Goal: Navigation & Orientation: Understand site structure

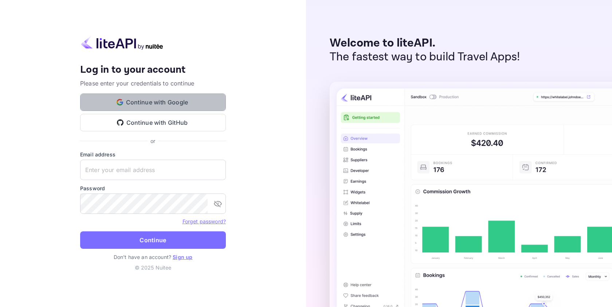
click at [162, 101] on button "Continue with Google" at bounding box center [153, 102] width 146 height 17
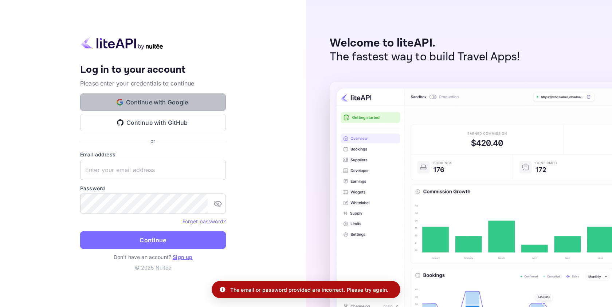
click at [170, 106] on button "Continue with Google" at bounding box center [153, 102] width 146 height 17
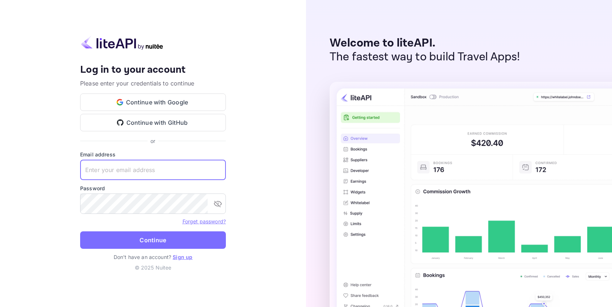
click at [114, 164] on input "text" at bounding box center [153, 170] width 146 height 20
type input "dermot"
click at [186, 260] on link "Sign up" at bounding box center [183, 257] width 20 height 6
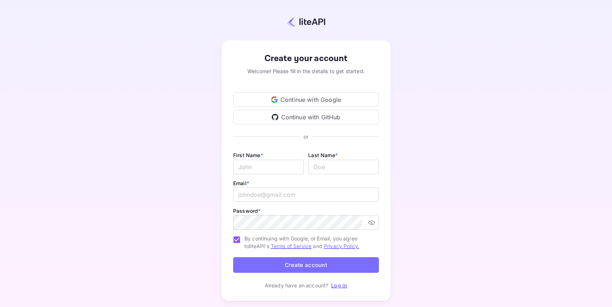
click at [311, 99] on div "Continue with Google" at bounding box center [306, 100] width 146 height 15
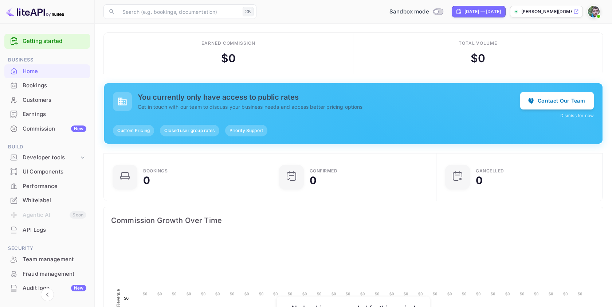
scroll to position [118, 162]
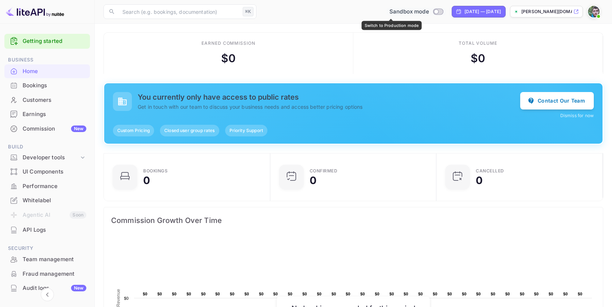
click at [429, 12] on input "Switch to Production mode" at bounding box center [436, 11] width 15 height 5
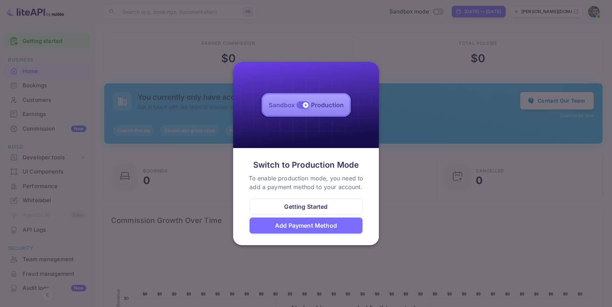
click at [389, 77] on div at bounding box center [306, 153] width 612 height 307
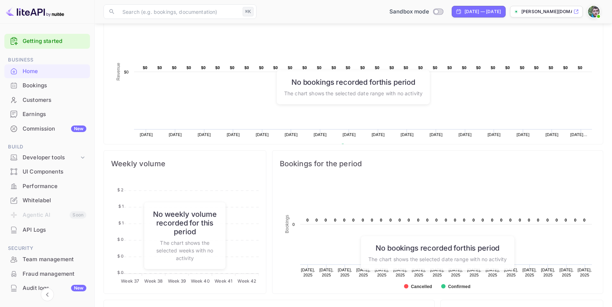
scroll to position [0, 0]
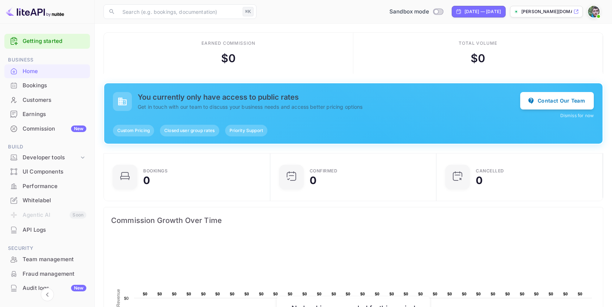
click at [68, 41] on link "Getting started" at bounding box center [55, 41] width 64 height 8
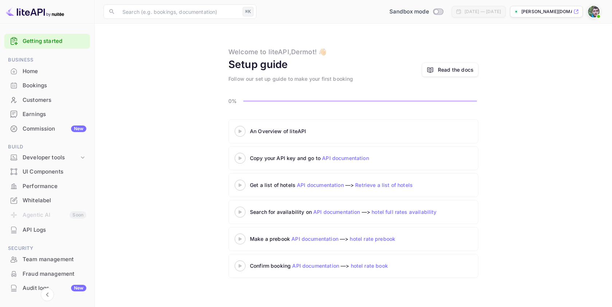
click at [43, 197] on div "Whitelabel" at bounding box center [55, 201] width 64 height 8
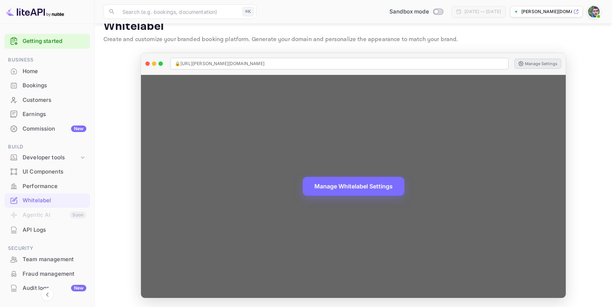
click at [534, 63] on button "Manage Settings" at bounding box center [537, 64] width 47 height 10
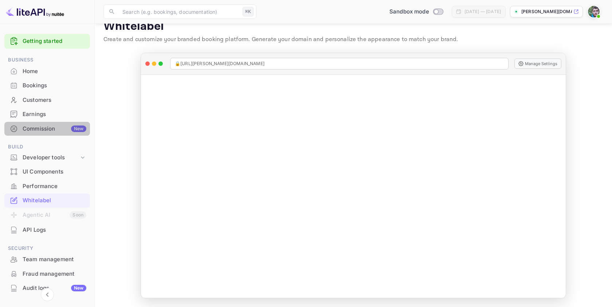
click at [54, 129] on div "Commission New" at bounding box center [55, 129] width 64 height 8
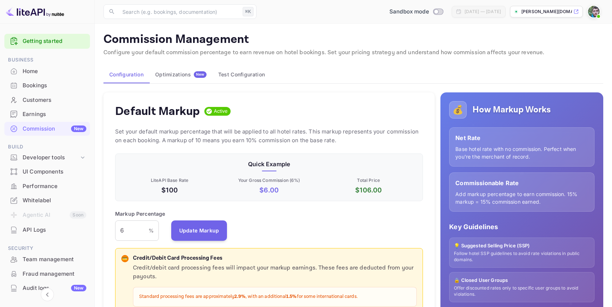
click at [176, 71] on div "Optimizations New" at bounding box center [180, 74] width 51 height 7
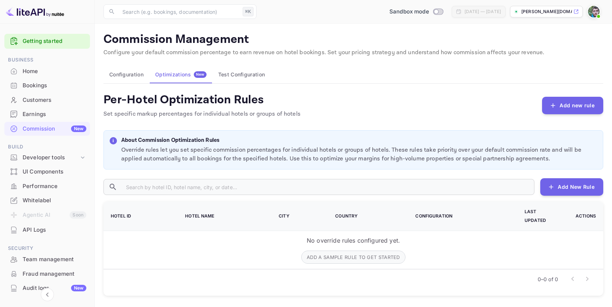
click at [54, 170] on div "UI Components" at bounding box center [55, 172] width 64 height 8
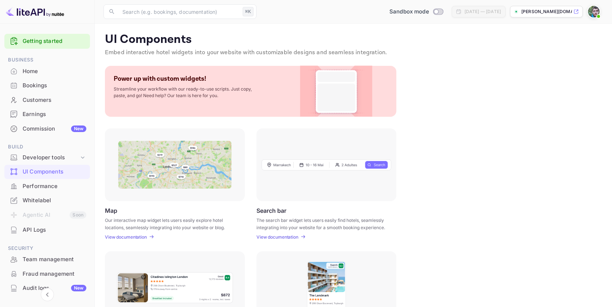
click at [357, 179] on div at bounding box center [326, 165] width 140 height 73
click at [68, 158] on div "Developer tools" at bounding box center [51, 158] width 56 height 8
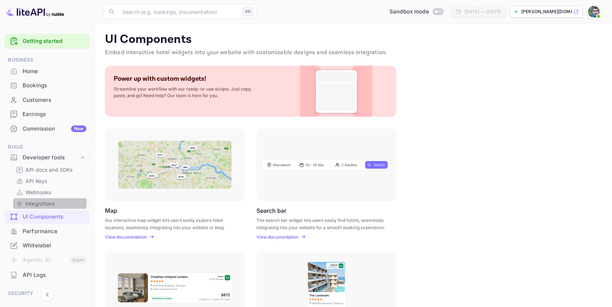
click at [39, 202] on p "Integrations" at bounding box center [39, 204] width 29 height 8
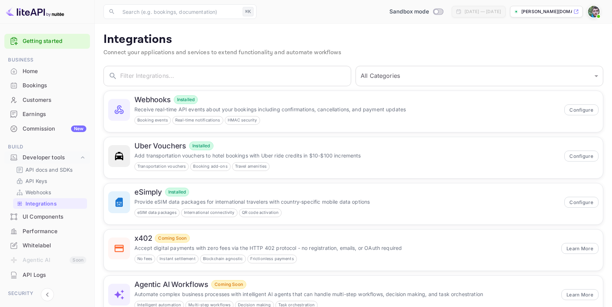
click at [37, 74] on div "Home" at bounding box center [55, 71] width 64 height 8
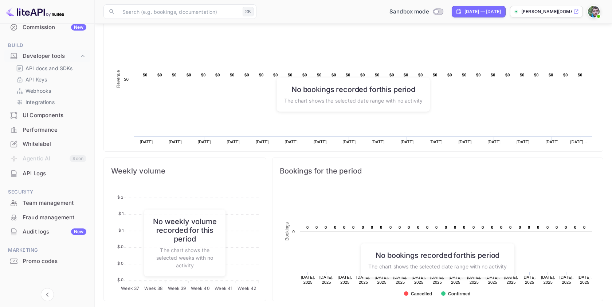
scroll to position [103, 0]
click at [40, 145] on div "Whitelabel" at bounding box center [55, 143] width 64 height 8
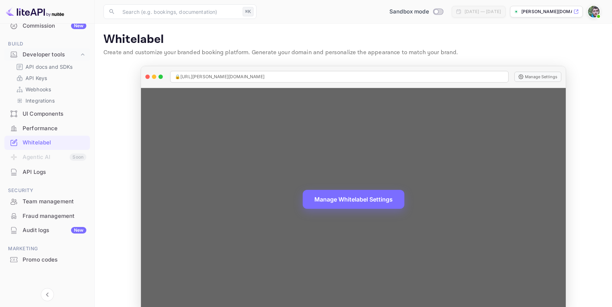
scroll to position [13, 0]
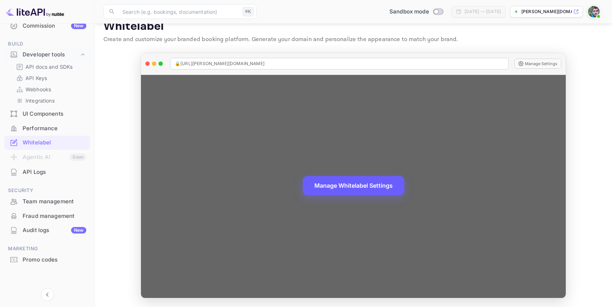
click at [354, 184] on button "Manage Whitelabel Settings" at bounding box center [354, 185] width 102 height 19
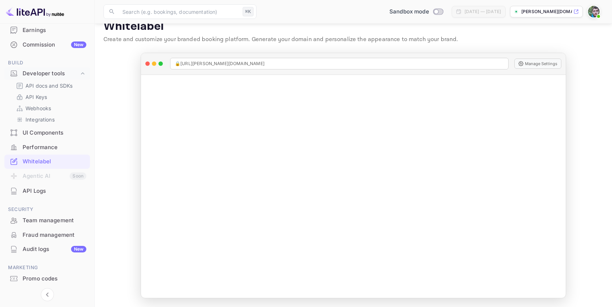
scroll to position [103, 0]
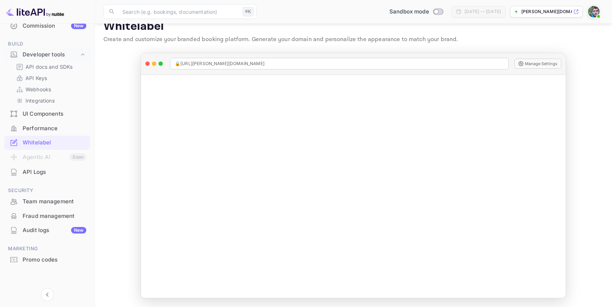
click at [40, 205] on div "Team management" at bounding box center [55, 202] width 64 height 8
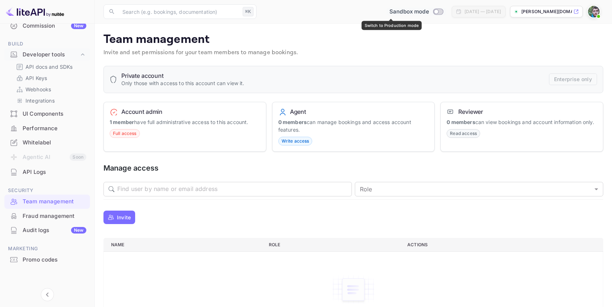
click at [429, 9] on input "Switch to Production mode" at bounding box center [436, 11] width 15 height 5
checkbox input "false"
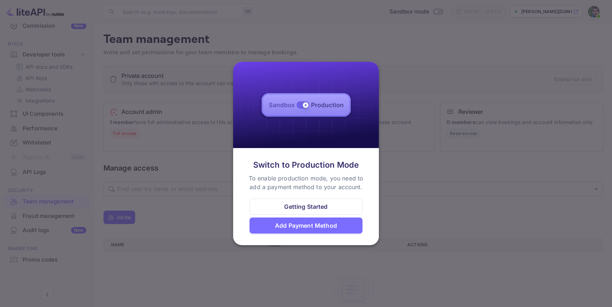
click at [306, 208] on div "Getting Started" at bounding box center [305, 207] width 43 height 9
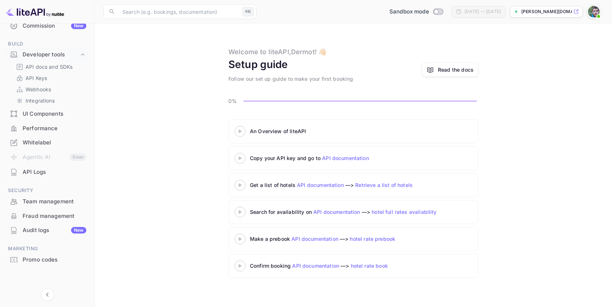
click at [240, 132] on 3 at bounding box center [240, 131] width 3 height 3
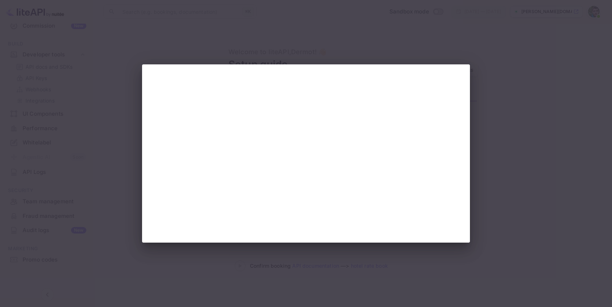
click at [539, 110] on div at bounding box center [306, 153] width 612 height 307
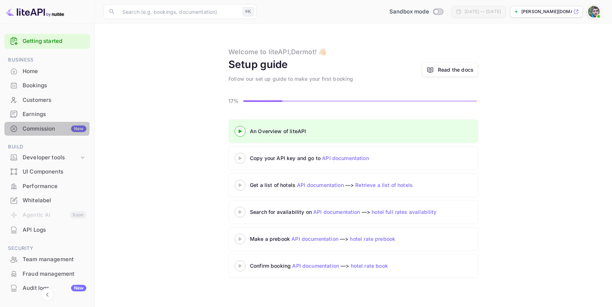
click at [46, 128] on div "Commission New" at bounding box center [55, 129] width 64 height 8
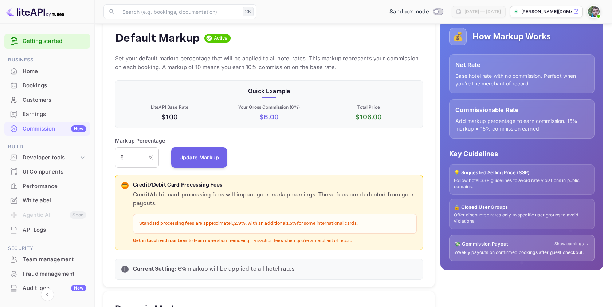
scroll to position [74, 0]
drag, startPoint x: 125, startPoint y: 159, endPoint x: 106, endPoint y: 155, distance: 19.3
click at [106, 155] on div "Default Markup Active Set your default markup percentage that will be applied t…" at bounding box center [268, 153] width 331 height 268
type input "10"
click at [200, 156] on button "Update Markup" at bounding box center [199, 157] width 56 height 20
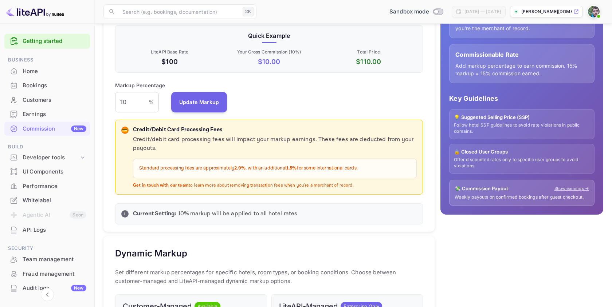
scroll to position [0, 0]
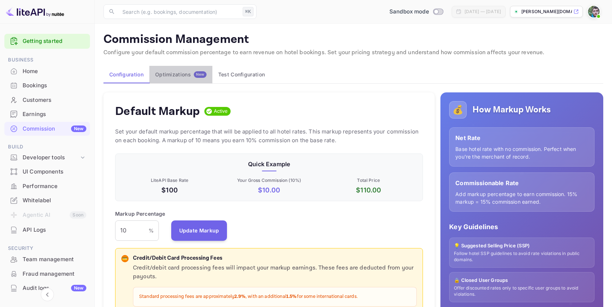
click at [185, 78] on button "Optimizations New" at bounding box center [180, 74] width 63 height 17
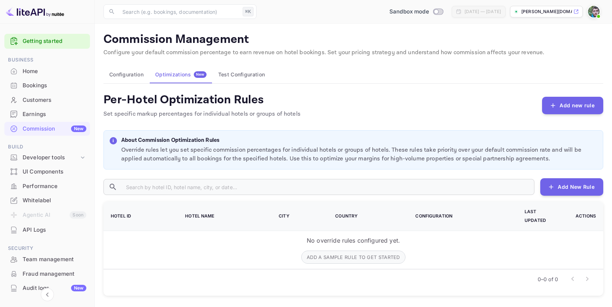
click at [241, 75] on button "Test Configuration" at bounding box center [241, 74] width 58 height 17
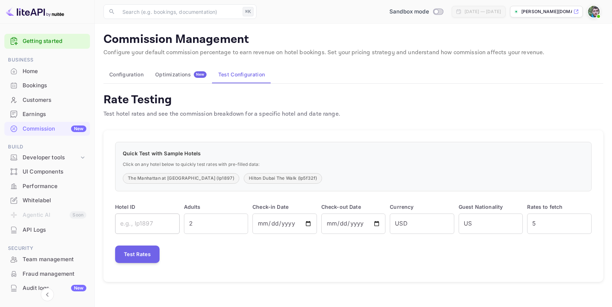
click at [149, 224] on input "text" at bounding box center [147, 224] width 64 height 20
click at [132, 81] on button "Configuration" at bounding box center [126, 74] width 46 height 17
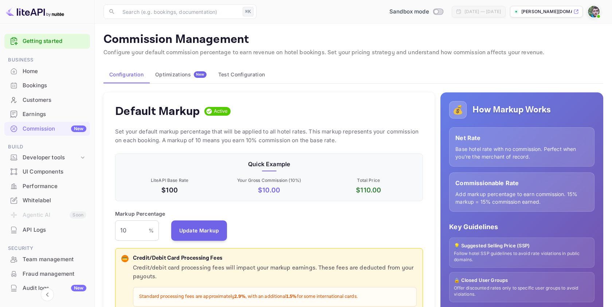
scroll to position [129, 308]
click at [57, 160] on div "Developer tools" at bounding box center [51, 158] width 56 height 8
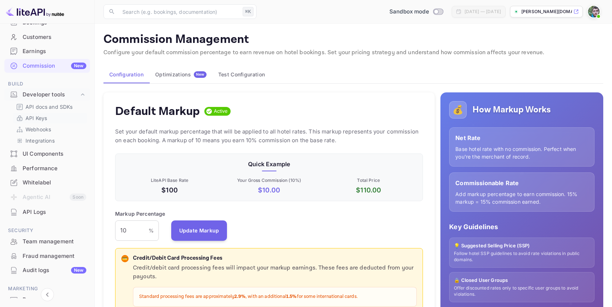
scroll to position [72, 0]
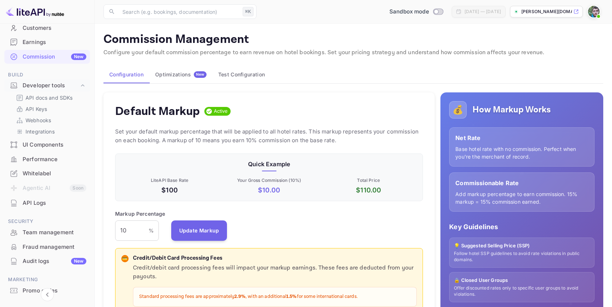
click at [46, 145] on div "UI Components" at bounding box center [55, 145] width 64 height 8
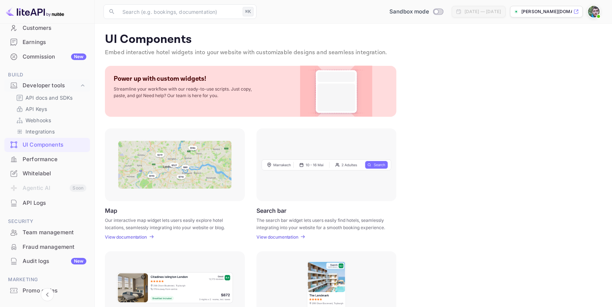
click at [277, 237] on p "View documentation" at bounding box center [277, 237] width 42 height 5
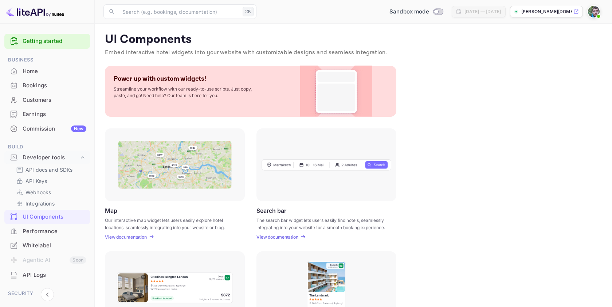
click at [39, 71] on div "Home" at bounding box center [55, 71] width 64 height 8
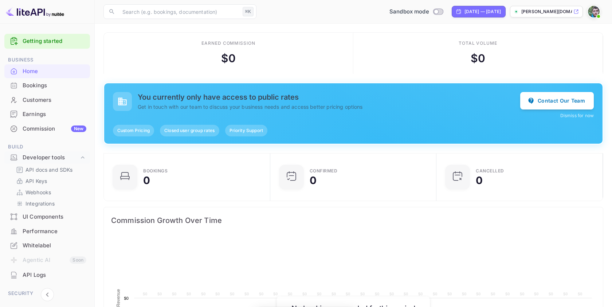
scroll to position [118, 162]
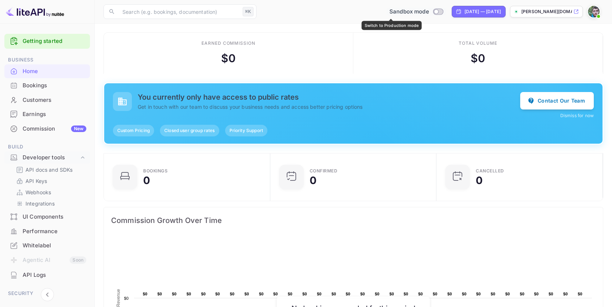
click at [429, 12] on input "Switch to Production mode" at bounding box center [436, 11] width 15 height 5
checkbox input "false"
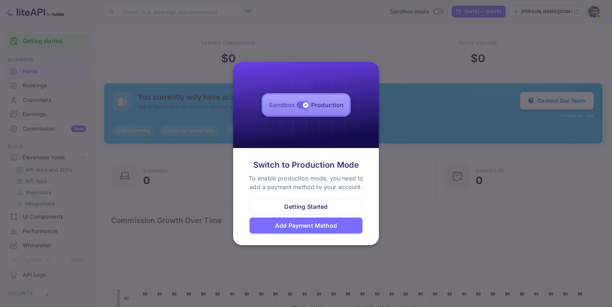
click at [394, 86] on div at bounding box center [306, 153] width 612 height 307
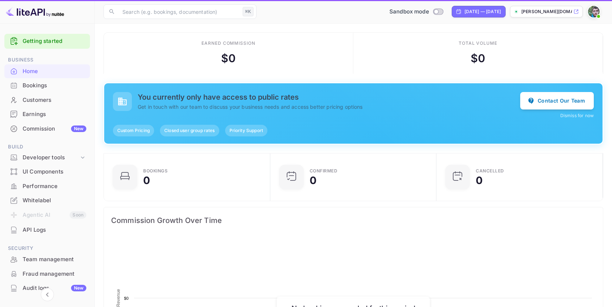
scroll to position [118, 162]
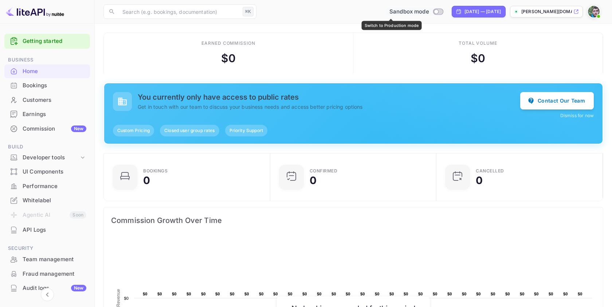
click at [429, 13] on input "Switch to Production mode" at bounding box center [436, 11] width 15 height 5
checkbox input "true"
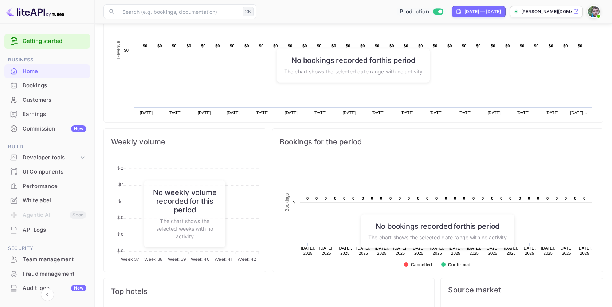
scroll to position [329, 0]
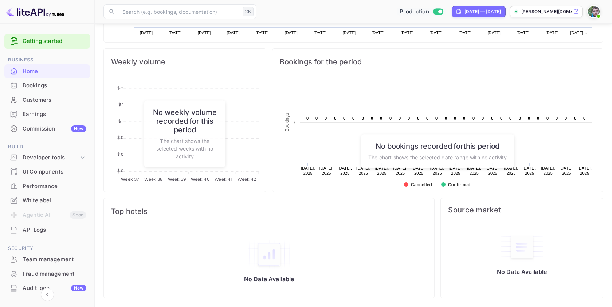
click at [42, 200] on div "Whitelabel" at bounding box center [55, 201] width 64 height 8
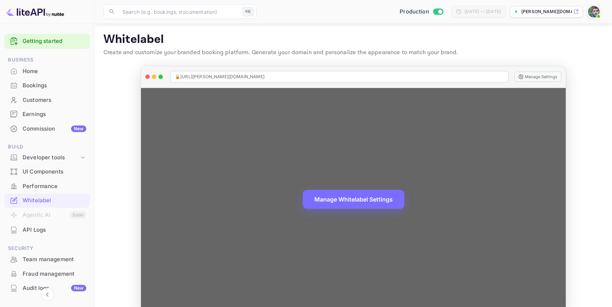
scroll to position [13, 0]
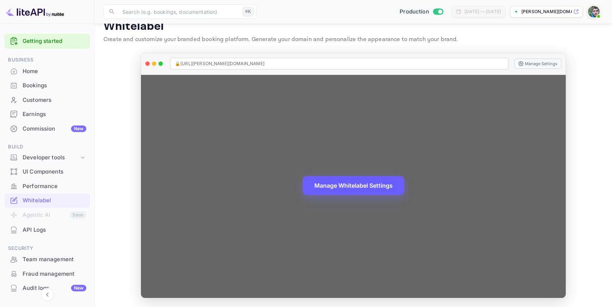
click at [356, 189] on button "Manage Whitelabel Settings" at bounding box center [354, 185] width 102 height 19
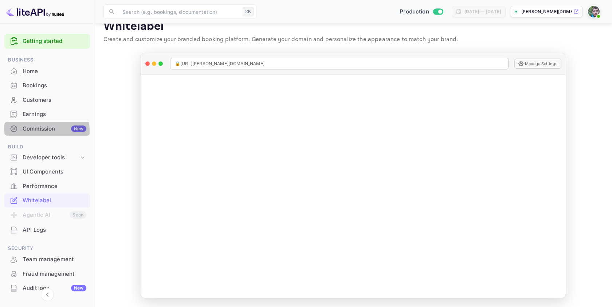
click at [39, 131] on div "Commission New" at bounding box center [55, 129] width 64 height 8
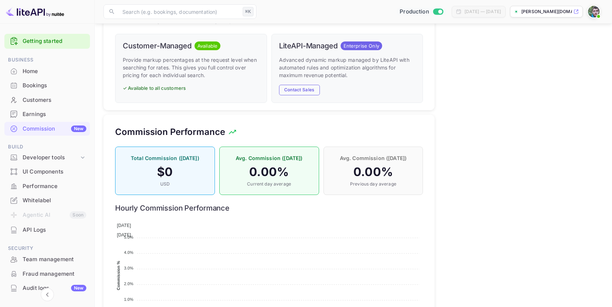
scroll to position [436, 0]
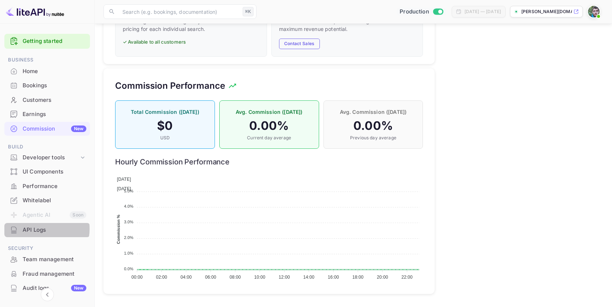
click at [38, 229] on div "API Logs" at bounding box center [55, 230] width 64 height 8
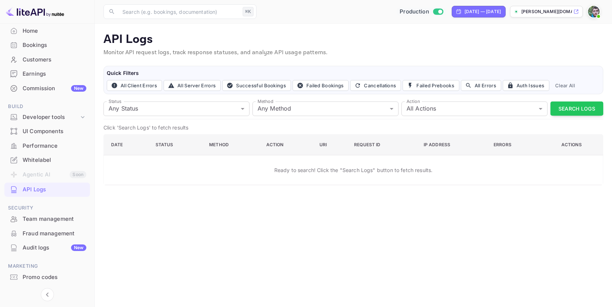
scroll to position [58, 0]
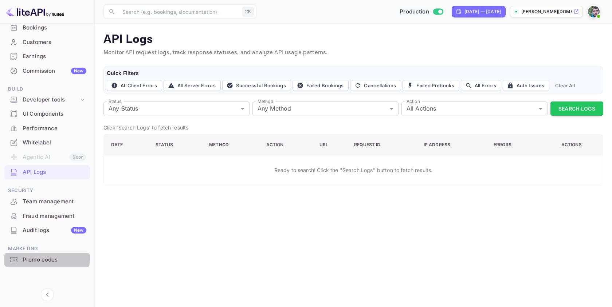
click at [43, 258] on div "Promo codes" at bounding box center [55, 260] width 64 height 8
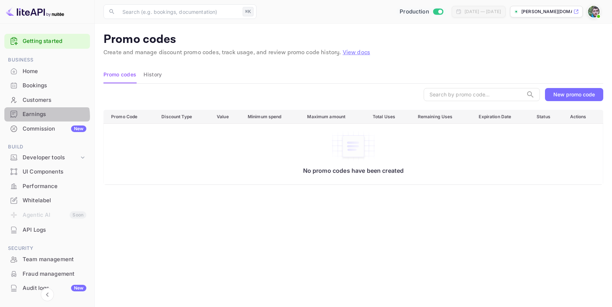
click at [44, 116] on div "Earnings" at bounding box center [55, 114] width 64 height 8
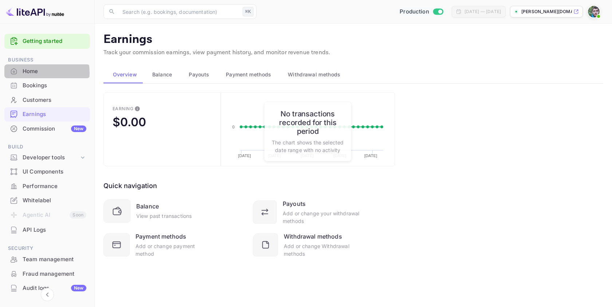
click at [37, 73] on div "Home" at bounding box center [55, 71] width 64 height 8
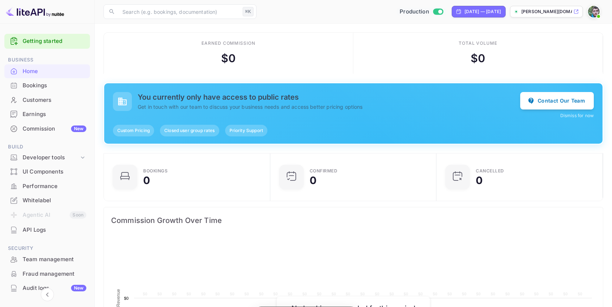
scroll to position [118, 162]
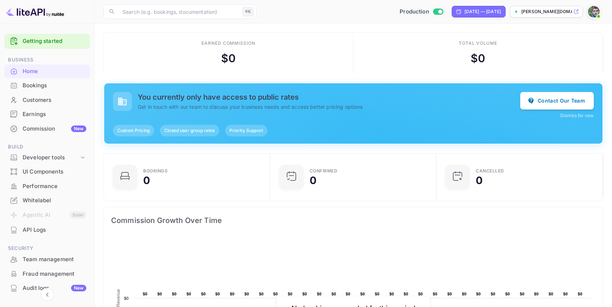
click at [48, 85] on div "Bookings" at bounding box center [55, 86] width 64 height 8
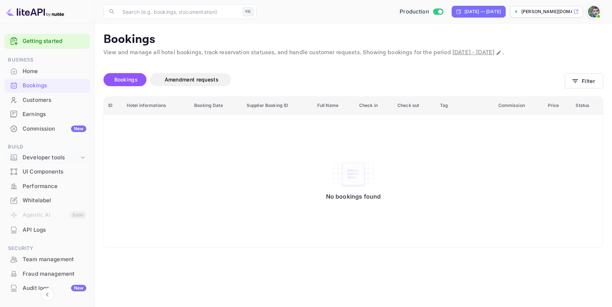
click at [75, 156] on div "Developer tools" at bounding box center [51, 158] width 56 height 8
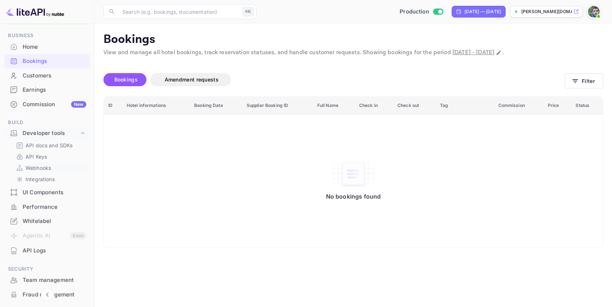
scroll to position [34, 0]
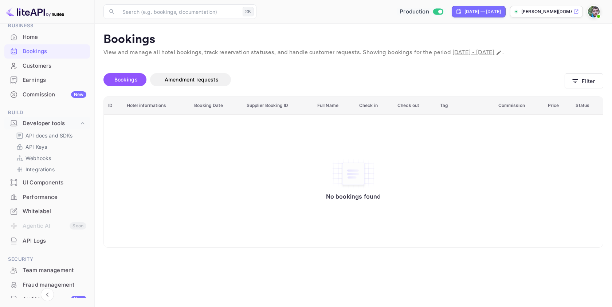
click at [57, 182] on div "UI Components" at bounding box center [55, 183] width 64 height 8
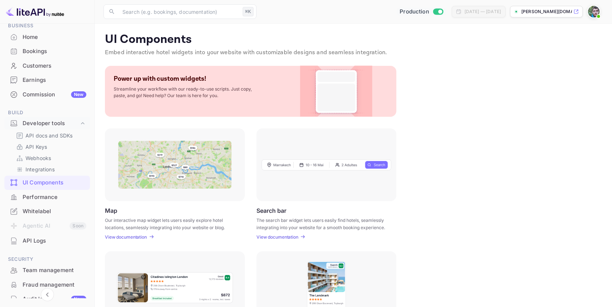
click at [283, 235] on p "View documentation" at bounding box center [277, 237] width 42 height 5
